Goal: Use online tool/utility: Use online tool/utility

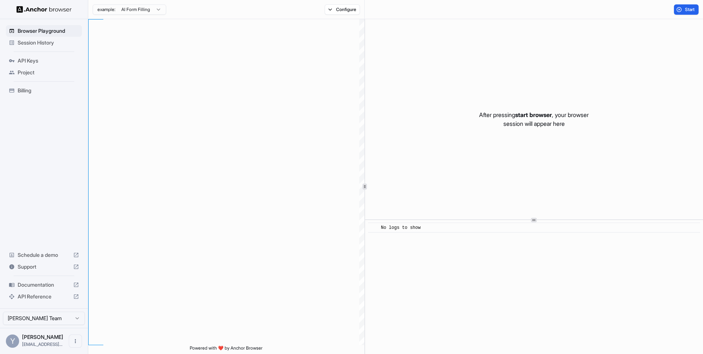
scroll to position [66, 0]
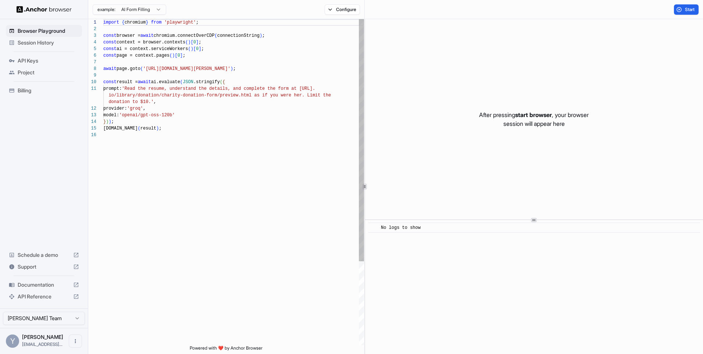
type textarea "**********"
click at [264, 88] on div "import { chromium } from 'playwright' ; const browser = await chromium.connectO…" at bounding box center [233, 238] width 261 height 438
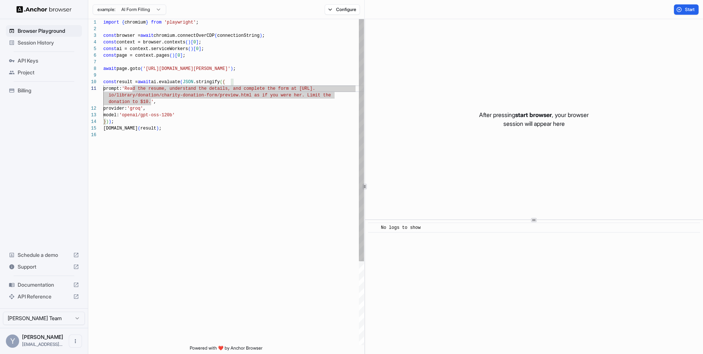
click at [266, 114] on div "import { chromium } from 'playwright' ; const browser = await chromium.connectO…" at bounding box center [233, 238] width 261 height 438
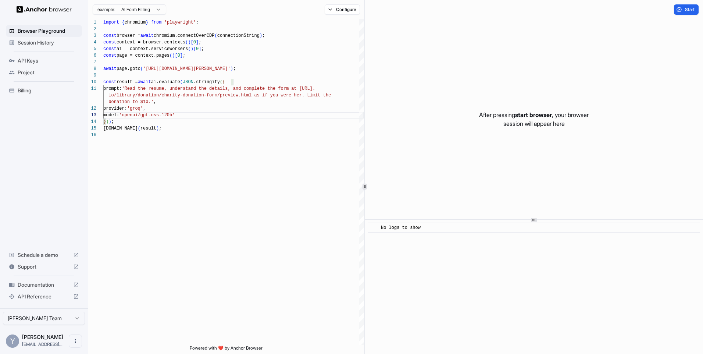
click at [528, 117] on span "start browser" at bounding box center [533, 114] width 37 height 7
click at [694, 12] on span "Start" at bounding box center [690, 10] width 10 height 6
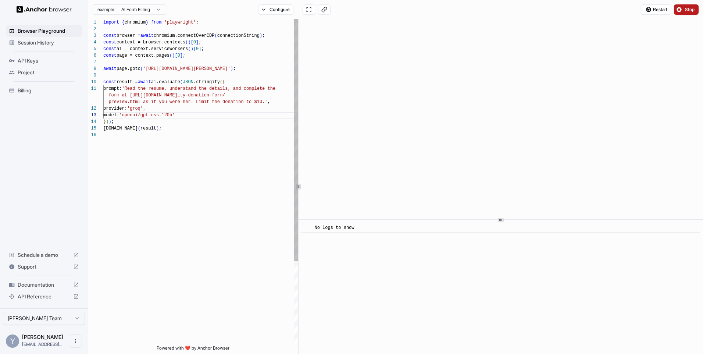
click at [298, 190] on div "1 2 3 4 5 6 7 8 9 10 11 12 13 14 15 16 import { chromium } from 'playwright' ; …" at bounding box center [395, 186] width 615 height 335
click at [40, 60] on span "API Keys" at bounding box center [48, 60] width 61 height 7
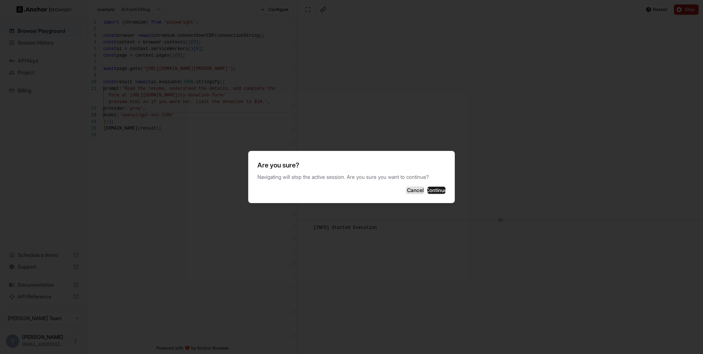
click at [406, 194] on button "Cancel" at bounding box center [415, 189] width 18 height 7
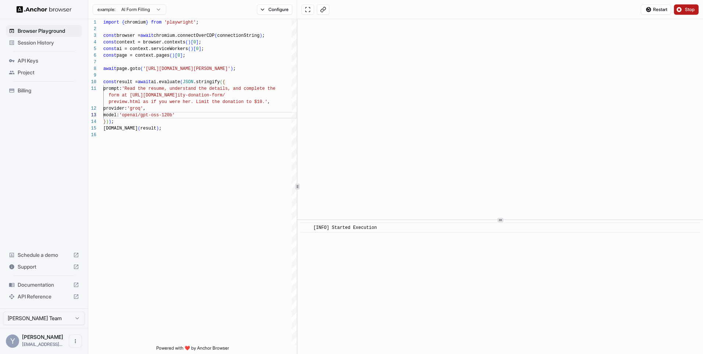
click at [31, 59] on span "API Keys" at bounding box center [48, 60] width 61 height 7
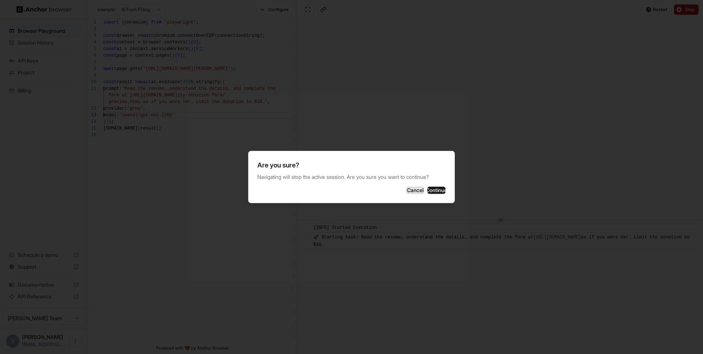
drag, startPoint x: 382, startPoint y: 194, endPoint x: 389, endPoint y: 193, distance: 6.9
click at [406, 194] on button "Cancel" at bounding box center [415, 189] width 18 height 7
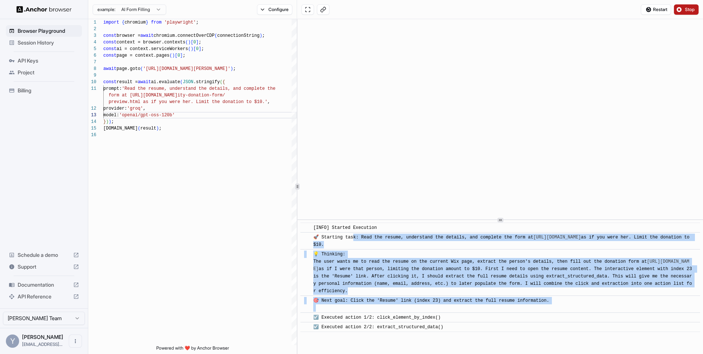
drag, startPoint x: 375, startPoint y: 275, endPoint x: 399, endPoint y: 310, distance: 42.3
click at [399, 310] on div "​ [INFO] Started Execution ​ 🚀 Starting task: Read the resume, understand the d…" at bounding box center [500, 276] width 400 height 109
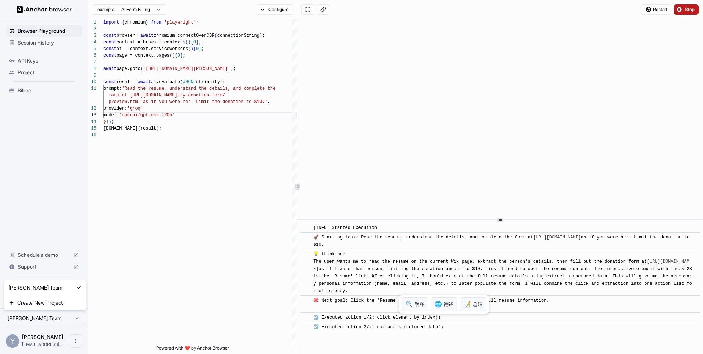
click at [63, 320] on html "Browser Playground Session History API Keys Project Billing Schedule a demo Sup…" at bounding box center [351, 177] width 703 height 354
click at [59, 320] on html "Browser Playground Session History API Keys Project Billing Schedule a demo Sup…" at bounding box center [351, 177] width 703 height 354
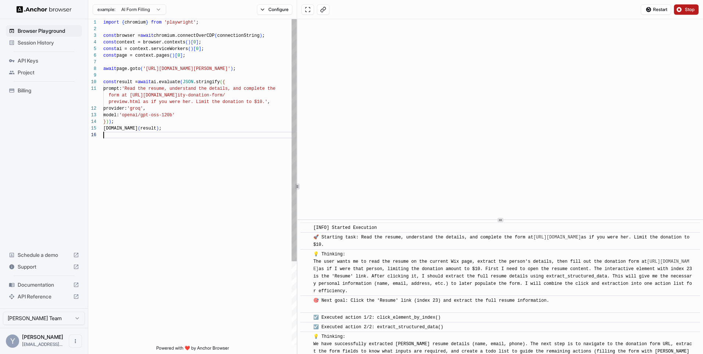
scroll to position [49, 0]
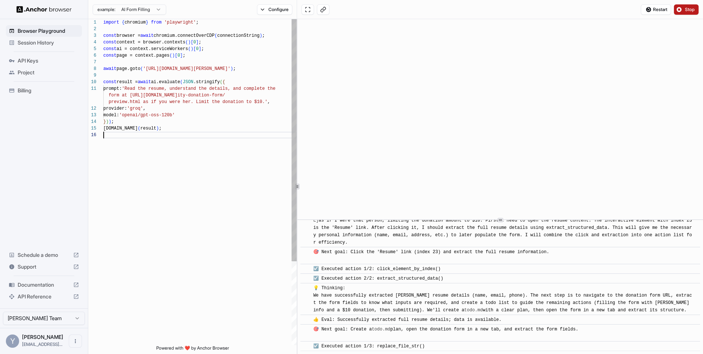
click at [162, 294] on div "import { chromium } from 'playwright' ; const browser = await chromium.connectO…" at bounding box center [199, 238] width 193 height 438
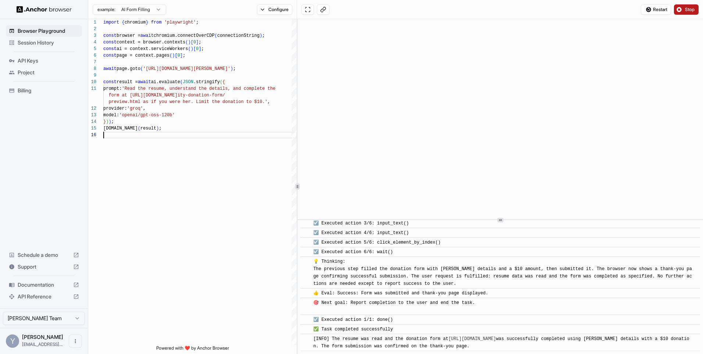
scroll to position [294, 0]
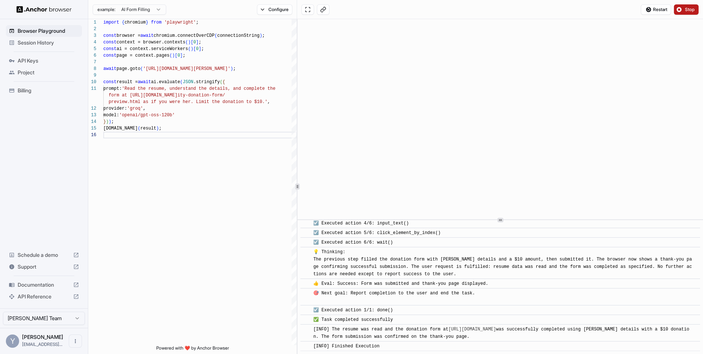
click at [43, 61] on span "API Keys" at bounding box center [48, 60] width 61 height 7
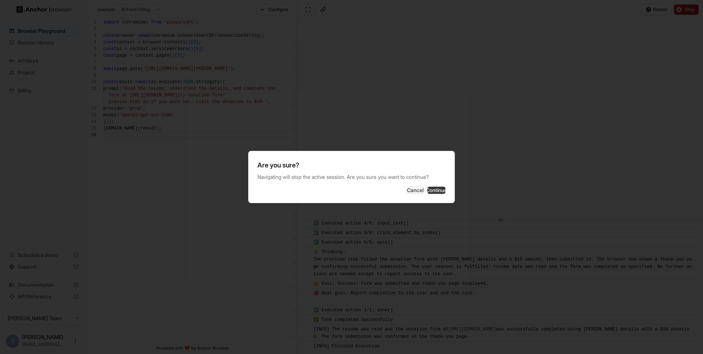
click at [437, 194] on button "Continue" at bounding box center [436, 189] width 18 height 7
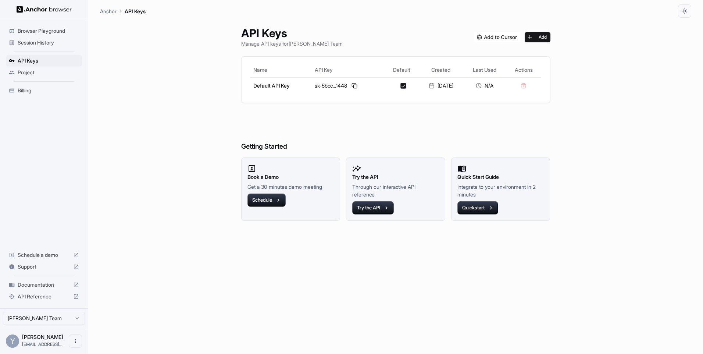
click at [167, 118] on div "API Keys Manage API keys for Yeruo Wang Team Add Name API Key Default Created L…" at bounding box center [395, 186] width 591 height 336
click at [44, 32] on span "Browser Playground" at bounding box center [48, 30] width 61 height 7
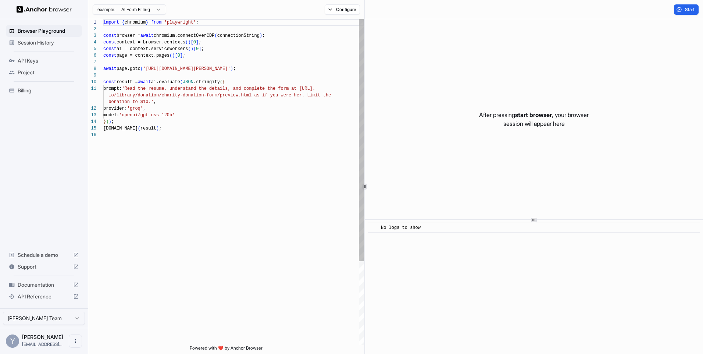
scroll to position [66, 0]
click at [60, 37] on div "Session History" at bounding box center [44, 43] width 76 height 12
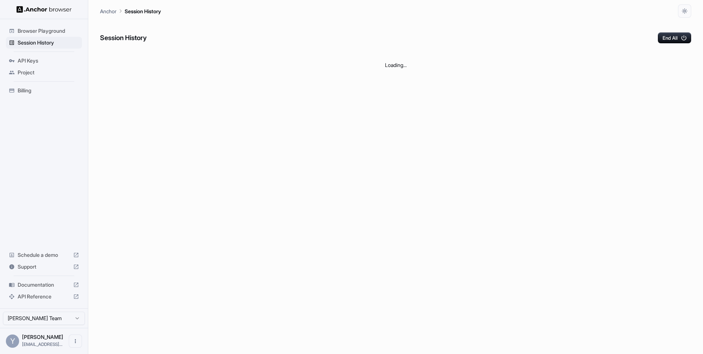
click at [60, 27] on span "Browser Playground" at bounding box center [48, 30] width 61 height 7
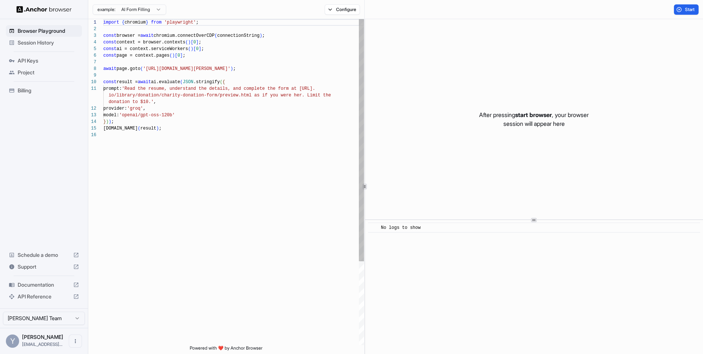
scroll to position [66, 0]
click at [49, 286] on span "Documentation" at bounding box center [44, 284] width 53 height 7
click at [43, 8] on img at bounding box center [44, 9] width 55 height 7
click at [139, 11] on html "Browser Playground Session History API Keys Project Billing Schedule a demo Sup…" at bounding box center [351, 177] width 703 height 354
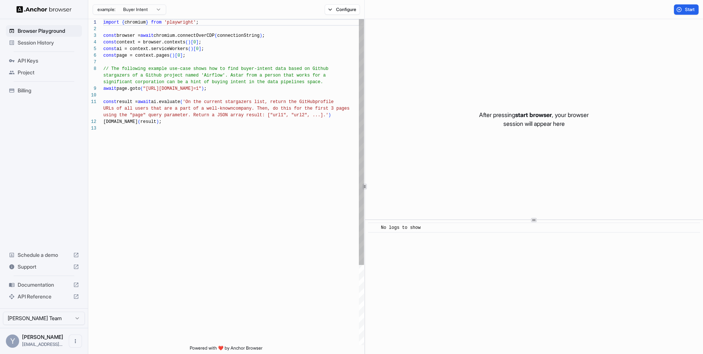
scroll to position [53, 0]
click at [232, 8] on div "example: Buyer Intent Configure" at bounding box center [226, 9] width 276 height 19
click at [222, 56] on div "import { chromium } from 'playwright' ; const browser = await chromium.connectO…" at bounding box center [233, 235] width 261 height 432
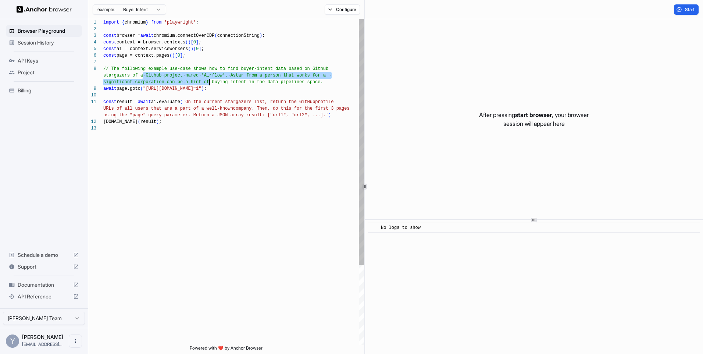
drag, startPoint x: 160, startPoint y: 70, endPoint x: 312, endPoint y: 81, distance: 152.6
click at [312, 81] on div "const browser = await chromium.connectOverCDP ( connectionString ) ; const cont…" at bounding box center [233, 235] width 261 height 432
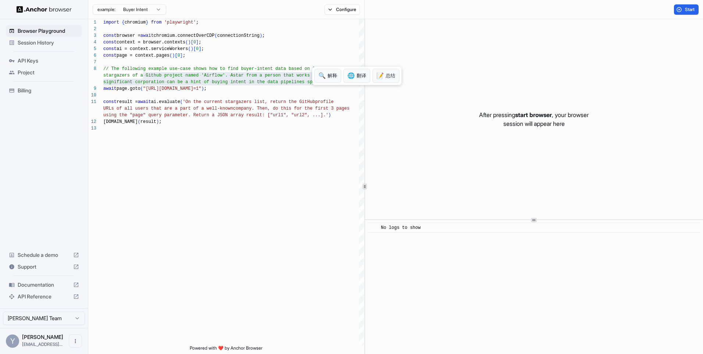
click at [312, 81] on div "🔍 解释 🌐 翻译 📝 总结" at bounding box center [356, 76] width 89 height 18
click at [64, 210] on div "Browser Playground Session History API Keys Project Billing Schedule a demo Sup…" at bounding box center [44, 163] width 88 height 289
click at [57, 314] on html "Browser Playground Session History API Keys Project Billing Schedule a demo Sup…" at bounding box center [351, 177] width 703 height 354
click at [55, 316] on html "Browser Playground Session History API Keys Project Billing Schedule a demo Sup…" at bounding box center [351, 177] width 703 height 354
click at [75, 343] on icon "Open menu" at bounding box center [75, 341] width 6 height 6
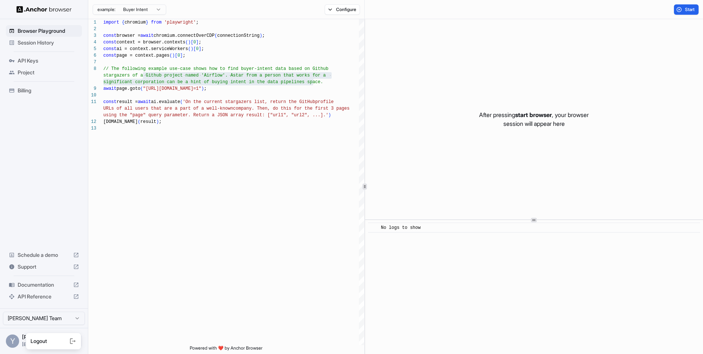
click at [51, 226] on div at bounding box center [351, 177] width 703 height 354
click at [41, 267] on span "Support" at bounding box center [44, 266] width 53 height 7
click at [44, 255] on span "Schedule a demo" at bounding box center [44, 254] width 53 height 7
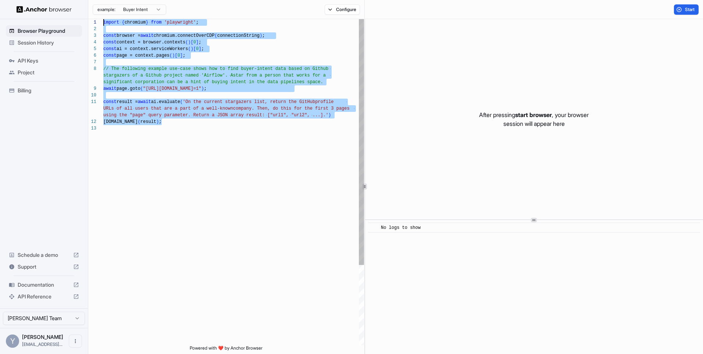
type textarea "**********"
drag, startPoint x: 194, startPoint y: 82, endPoint x: 277, endPoint y: 159, distance: 113.7
click at [277, 159] on div "const browser = await chromium.connectOverCDP ( connectionString ) ; const cont…" at bounding box center [233, 235] width 261 height 432
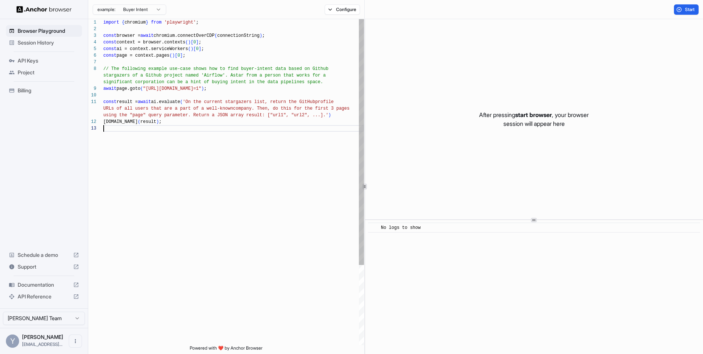
drag, startPoint x: 277, startPoint y: 159, endPoint x: 250, endPoint y: 75, distance: 88.7
click at [277, 159] on div "const browser = await chromium.connectOverCDP ( connectionString ) ; const cont…" at bounding box center [233, 235] width 261 height 432
